Goal: Task Accomplishment & Management: Complete application form

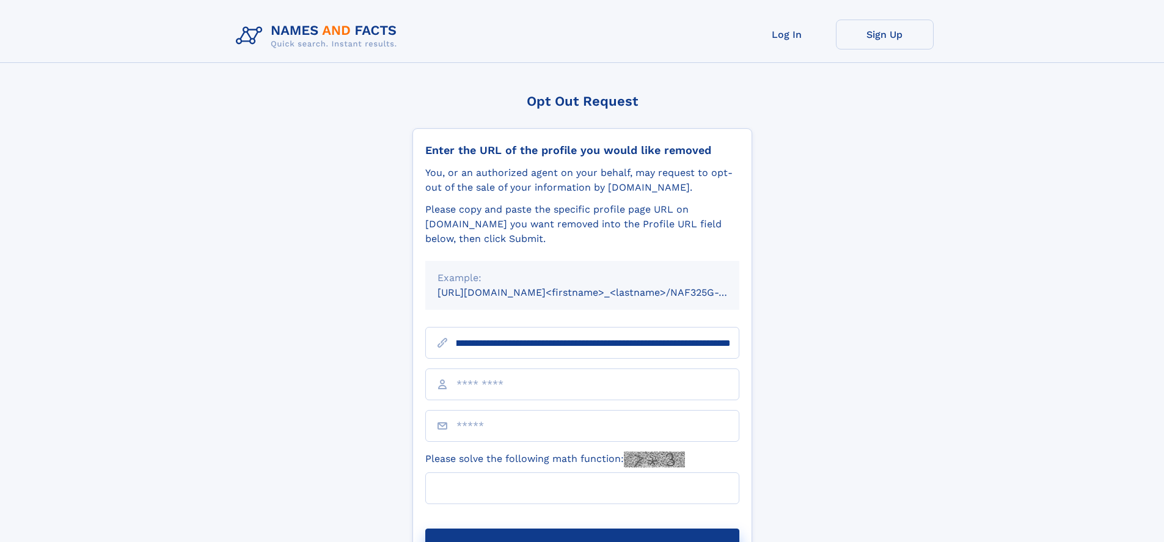
scroll to position [0, 137]
type input "**********"
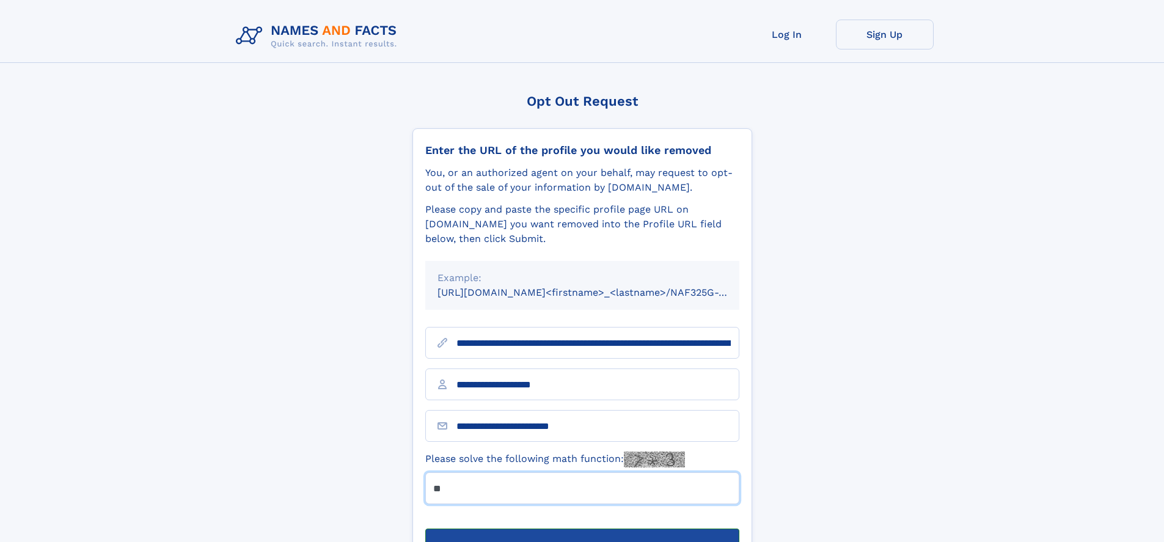
type input "**"
click at [582, 529] on button "Submit Opt Out Request" at bounding box center [582, 548] width 314 height 39
